Goal: Task Accomplishment & Management: Manage account settings

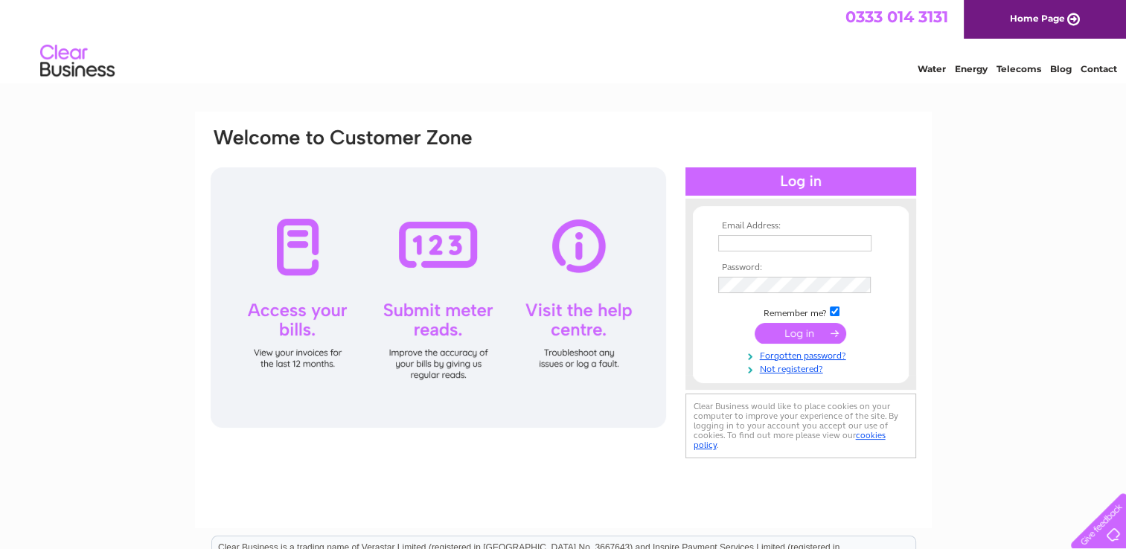
click at [772, 243] on input "text" at bounding box center [794, 243] width 153 height 16
type input "[EMAIL_ADDRESS][DOMAIN_NAME]"
click at [754, 324] on input "submit" at bounding box center [800, 334] width 92 height 21
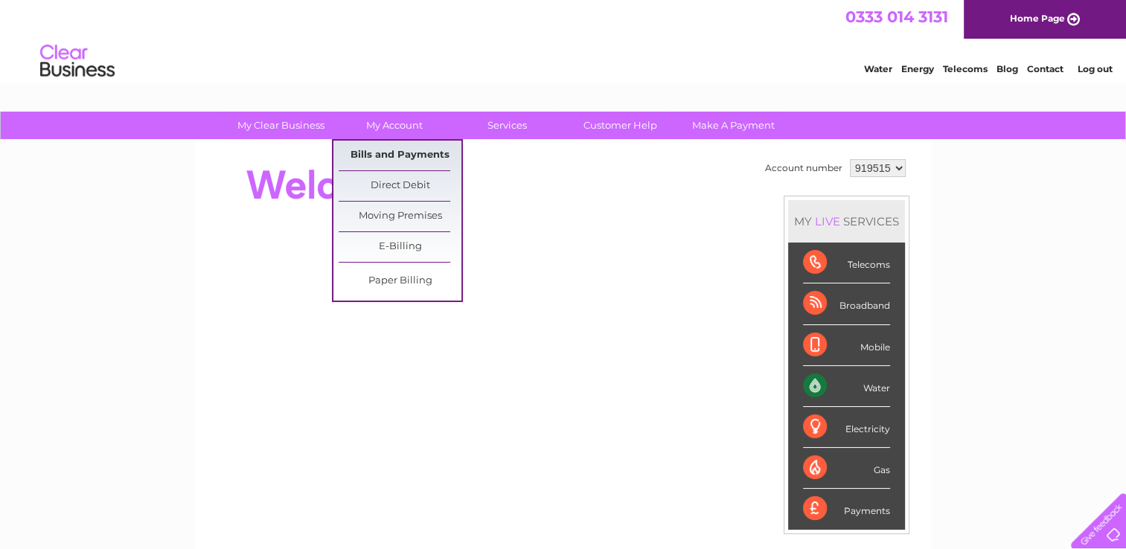
click at [391, 144] on link "Bills and Payments" at bounding box center [400, 156] width 123 height 30
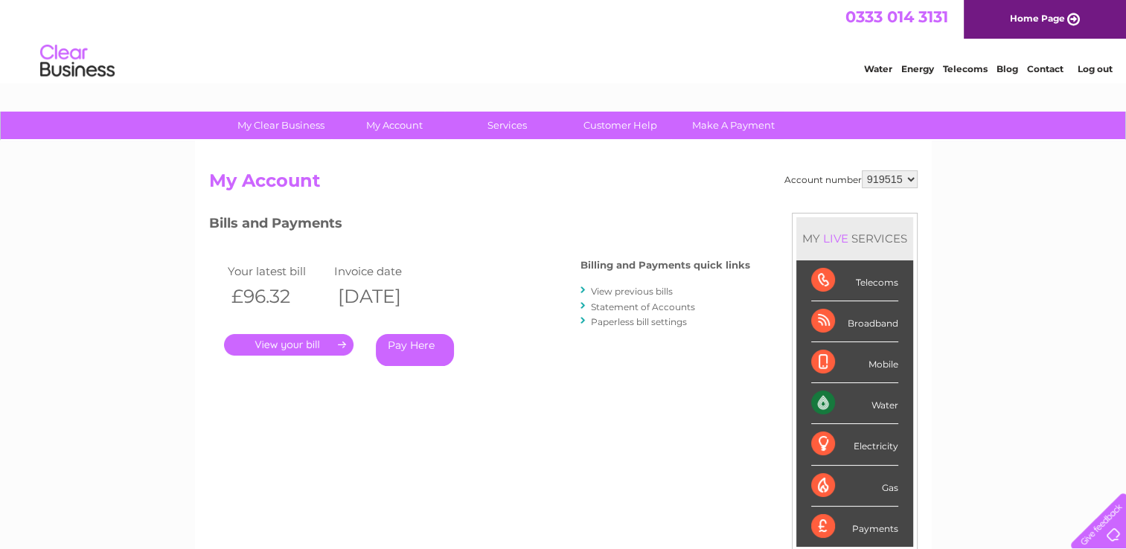
click at [277, 339] on link "." at bounding box center [288, 345] width 129 height 22
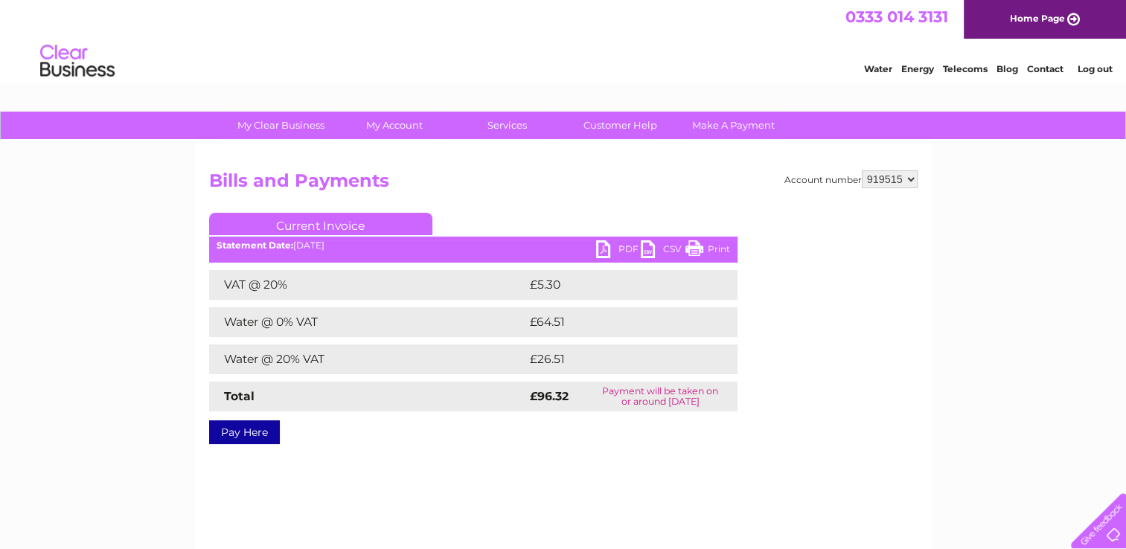
click at [606, 251] on link "PDF" at bounding box center [618, 251] width 45 height 22
click at [604, 248] on link "PDF" at bounding box center [618, 251] width 45 height 22
click at [1074, 16] on link "Home Page" at bounding box center [1044, 19] width 162 height 39
